Goal: Navigation & Orientation: Go to known website

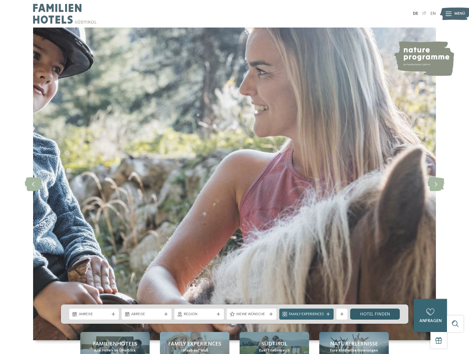
click at [366, 314] on link "Hotel finden" at bounding box center [375, 314] width 50 height 11
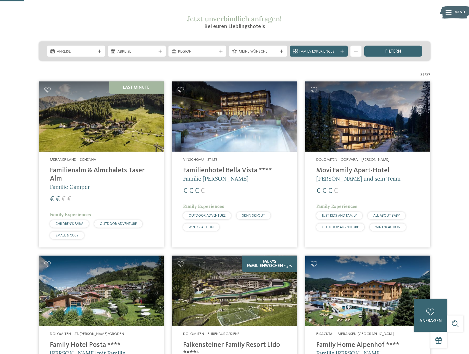
scroll to position [84, 0]
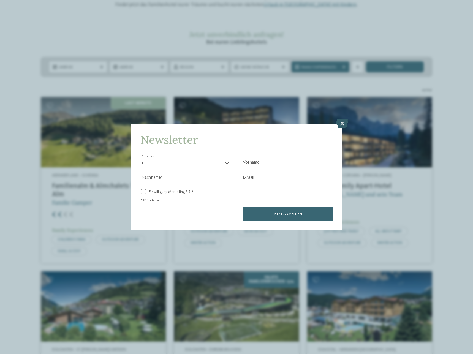
click at [342, 123] on icon at bounding box center [342, 123] width 12 height 10
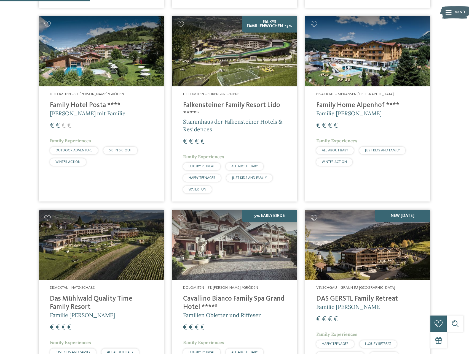
scroll to position [337, 0]
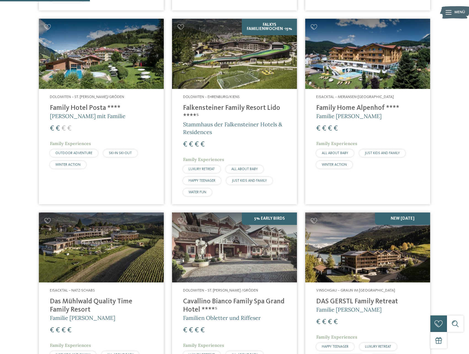
click at [77, 107] on h4 "Family Hotel Posta ****" at bounding box center [101, 108] width 103 height 8
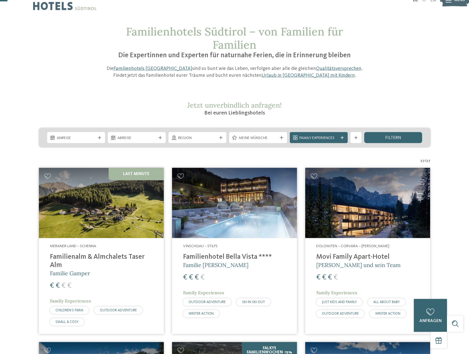
scroll to position [28, 0]
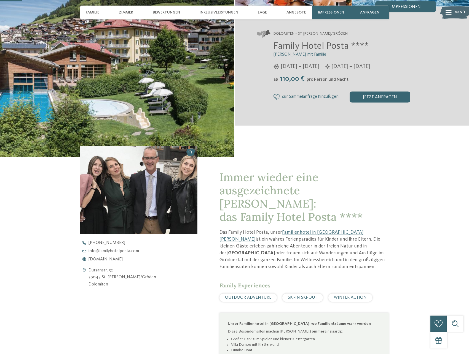
scroll to position [140, 0]
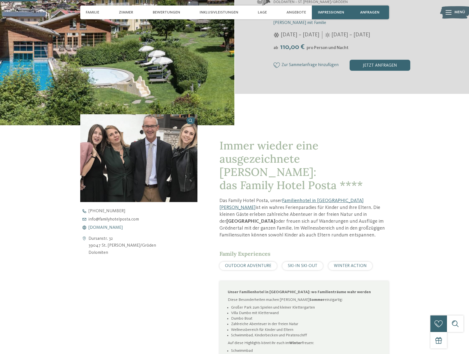
click at [107, 227] on span "[DOMAIN_NAME]" at bounding box center [105, 228] width 34 height 4
